Goal: Task Accomplishment & Management: Use online tool/utility

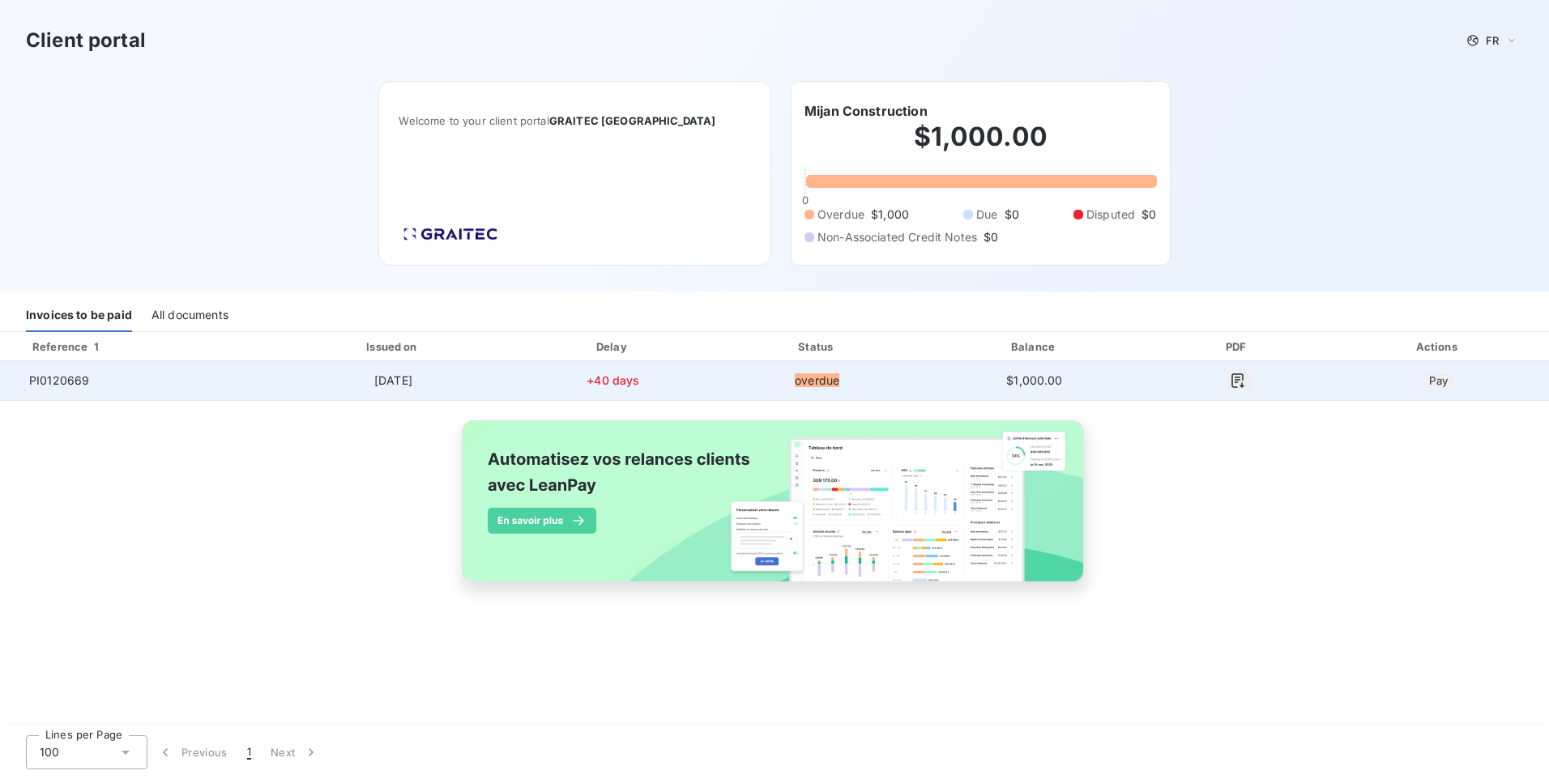
click at [26, 381] on div at bounding box center [26, 381] width 0 height 0
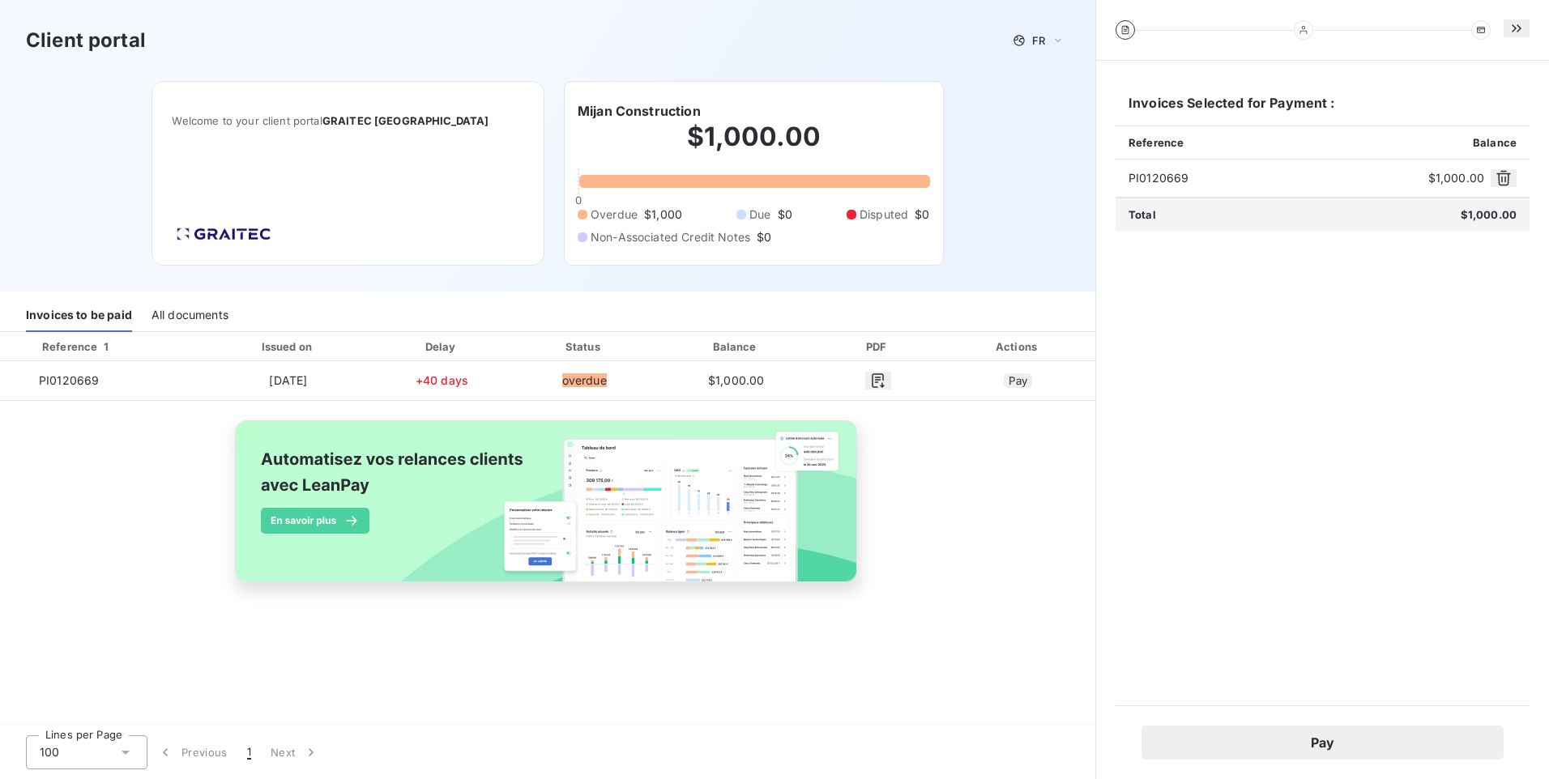
click at [1360, 748] on button "Pay" at bounding box center [1322, 743] width 362 height 34
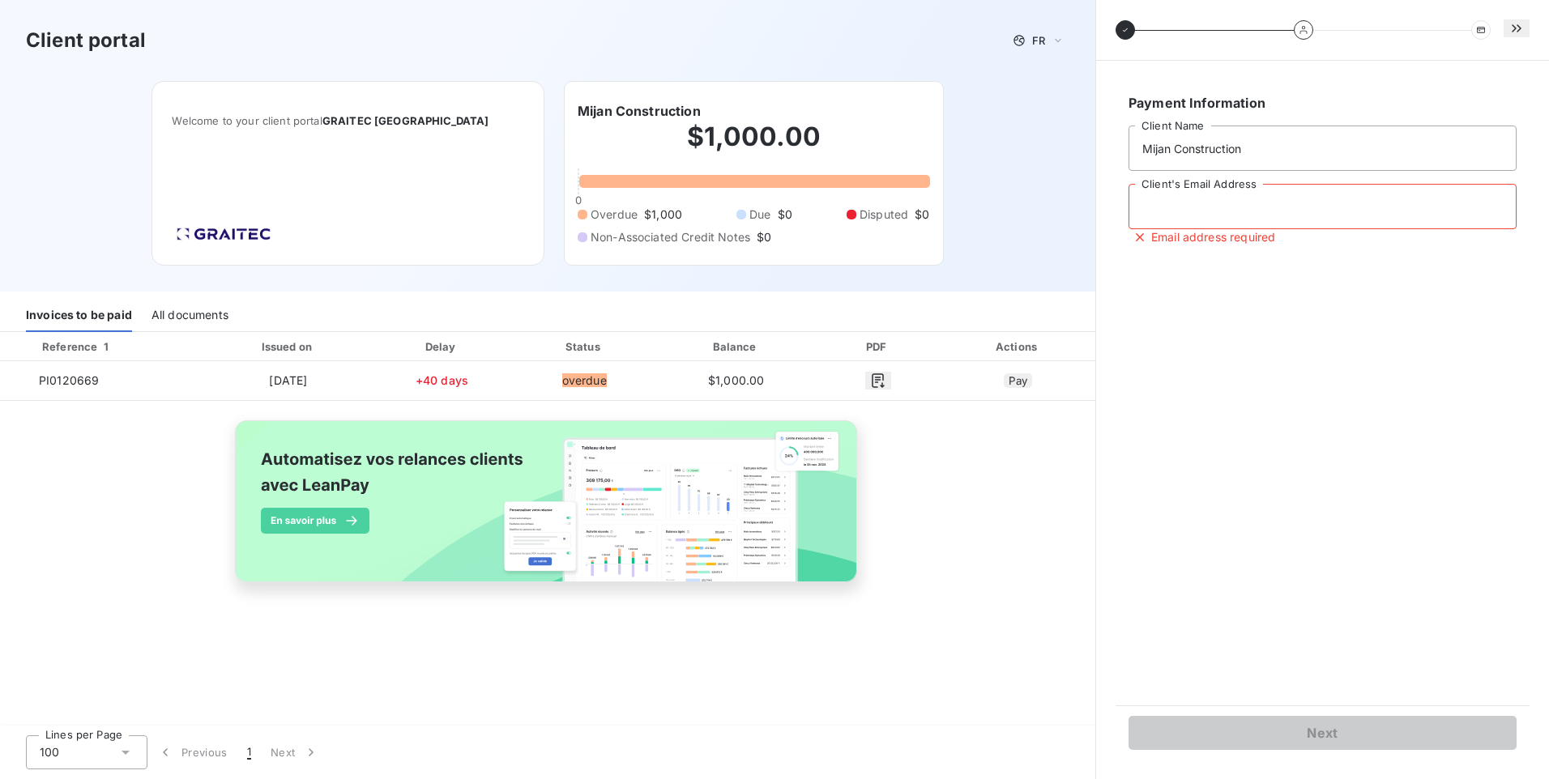
click at [1227, 215] on input "Client's Email Address" at bounding box center [1322, 206] width 388 height 45
type input "[EMAIL_ADDRESS][DOMAIN_NAME]"
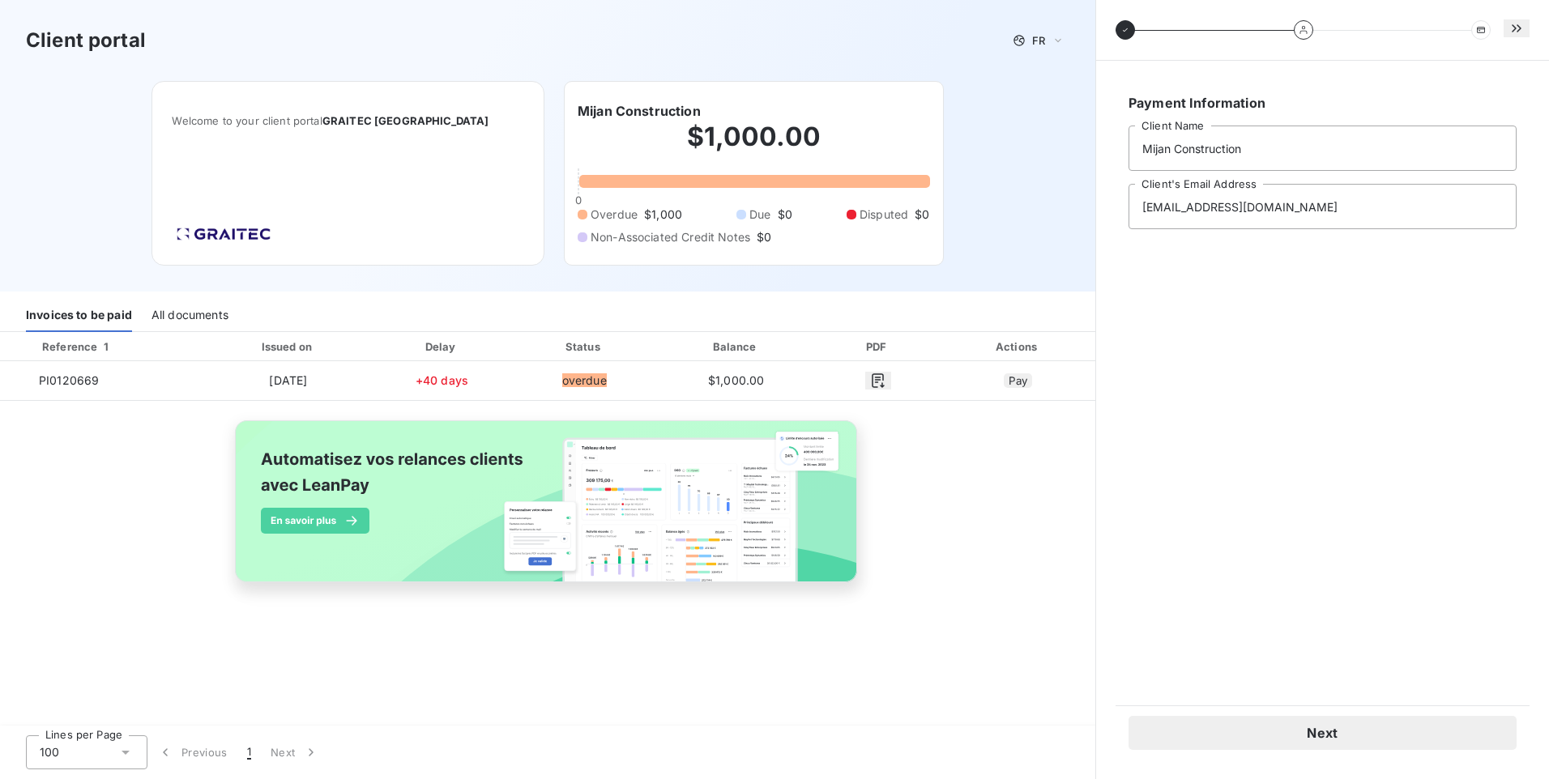
click at [1287, 738] on button "Next" at bounding box center [1322, 733] width 388 height 34
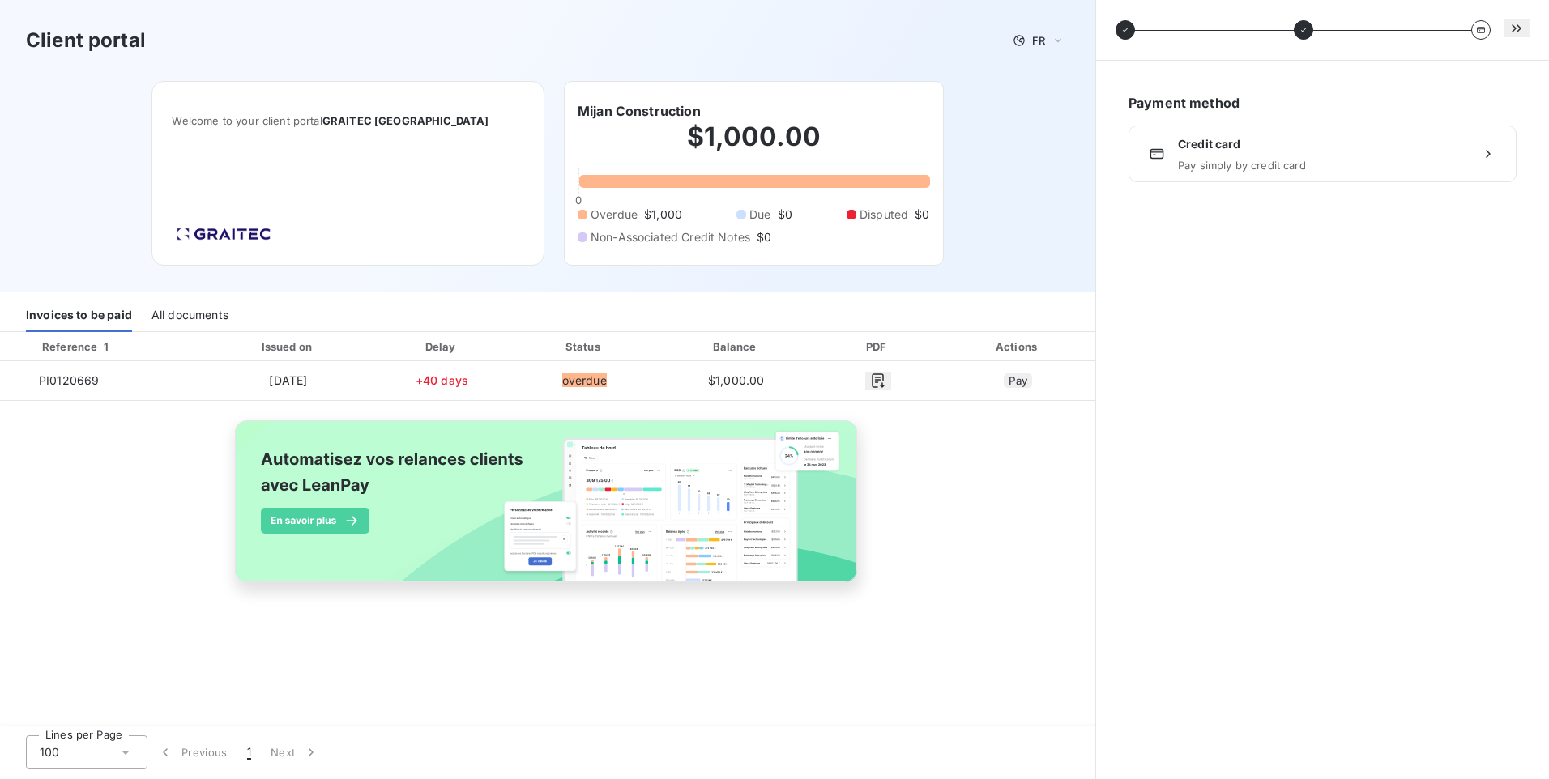
click at [1490, 160] on icon at bounding box center [1488, 154] width 16 height 16
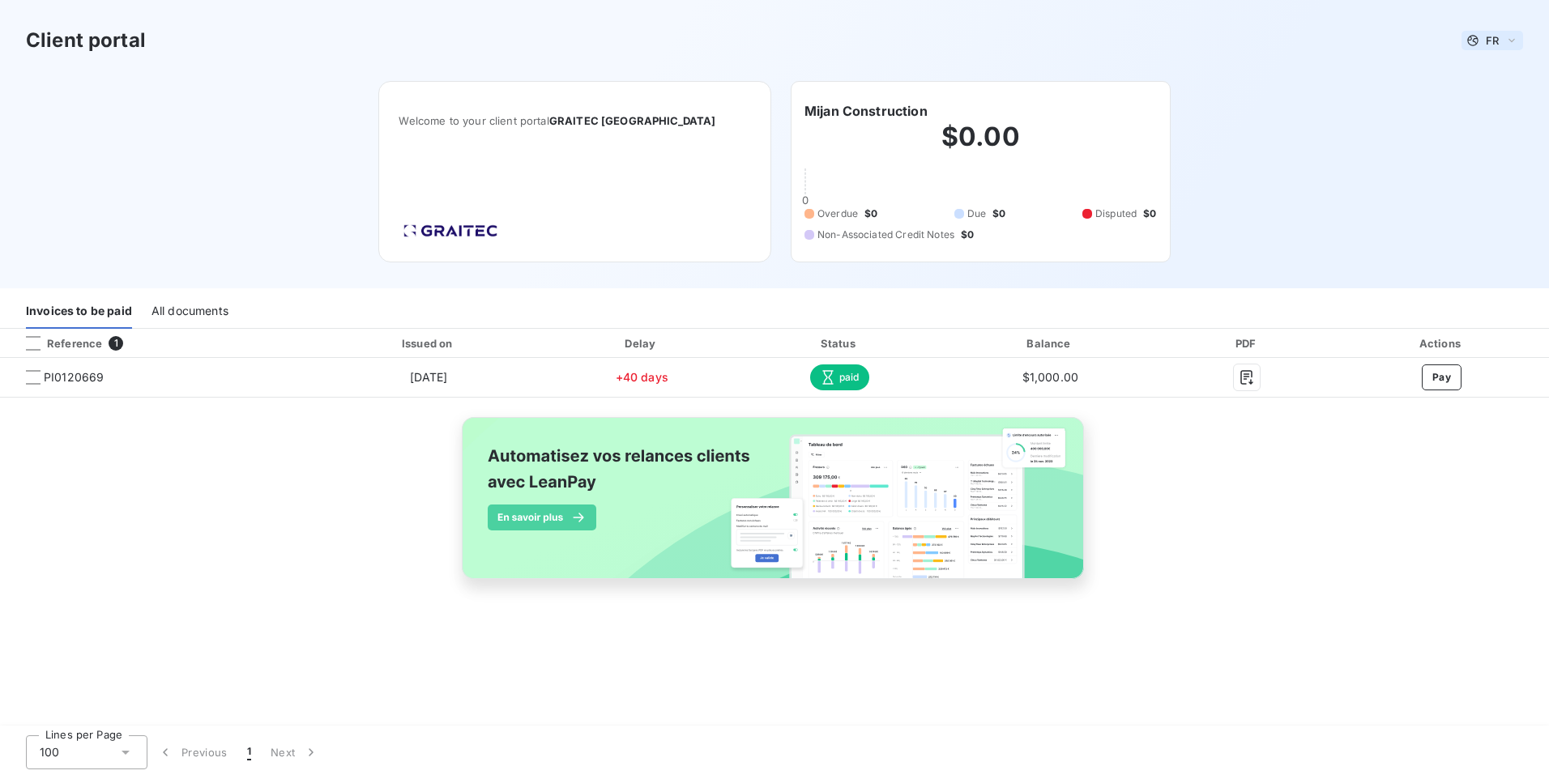
click at [1496, 37] on span "FR" at bounding box center [1491, 40] width 13 height 13
click at [1371, 134] on div "Client portal FR French English Welcome to your client portal GRAITEC [GEOGRAPH…" at bounding box center [774, 144] width 1549 height 288
click at [1501, 42] on div "FR" at bounding box center [1492, 40] width 62 height 19
click at [1490, 112] on li "English" at bounding box center [1483, 103] width 79 height 29
click at [1404, 154] on div "Client portal EN Welcome to your client portal GRAITEC [GEOGRAPHIC_DATA] Mijan …" at bounding box center [774, 144] width 1549 height 288
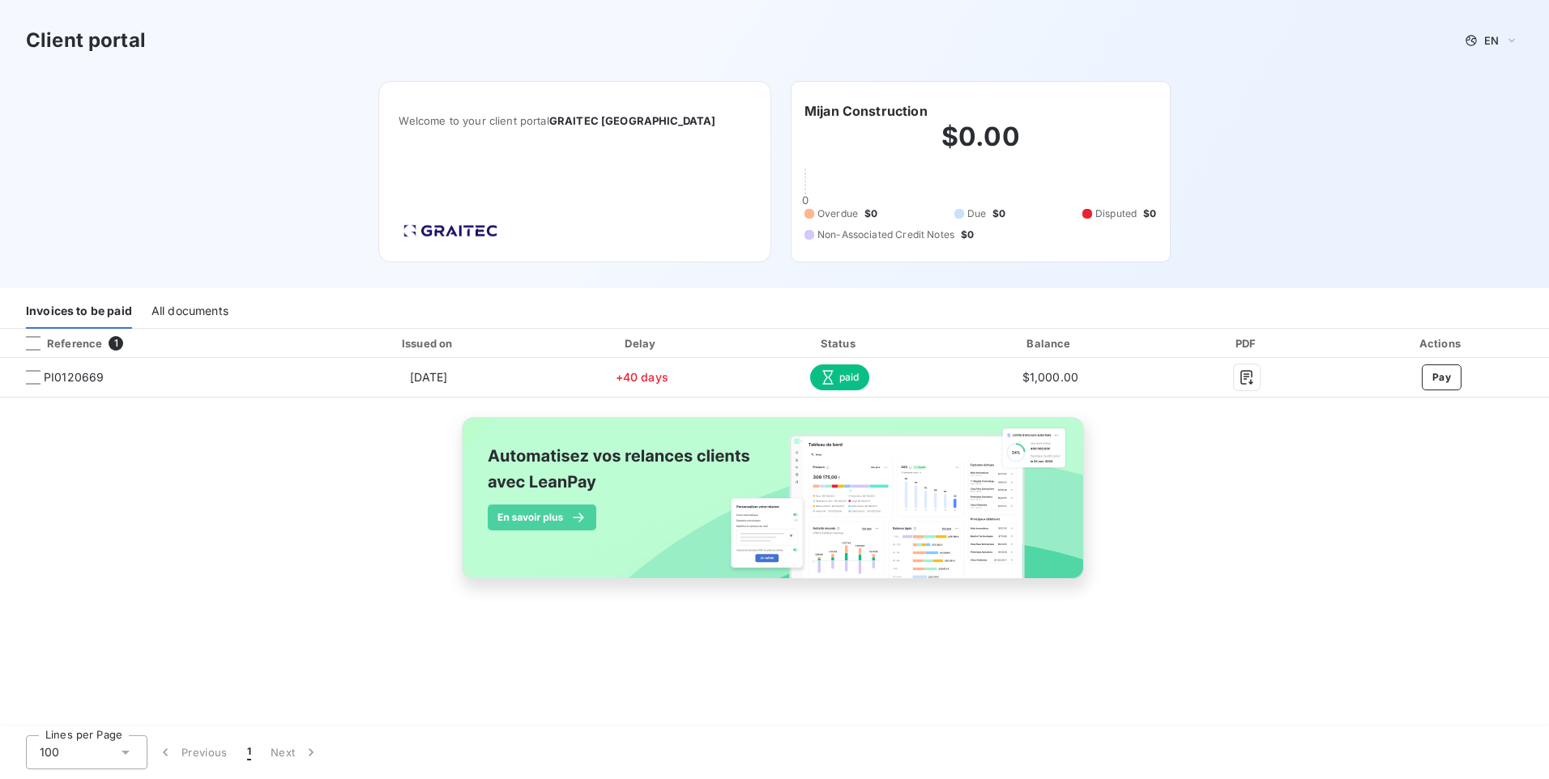
click at [1258, 142] on div "Client portal EN Welcome to your client portal GRAITEC [GEOGRAPHIC_DATA] Mijan …" at bounding box center [774, 144] width 1549 height 288
